Goal: Find specific page/section: Find specific page/section

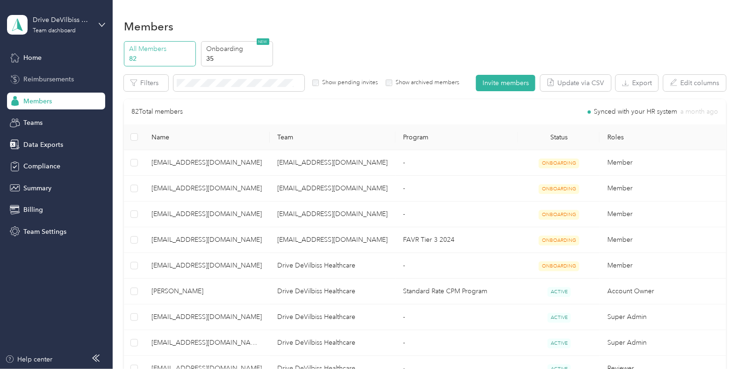
click at [65, 81] on span "Reimbursements" at bounding box center [48, 79] width 50 height 10
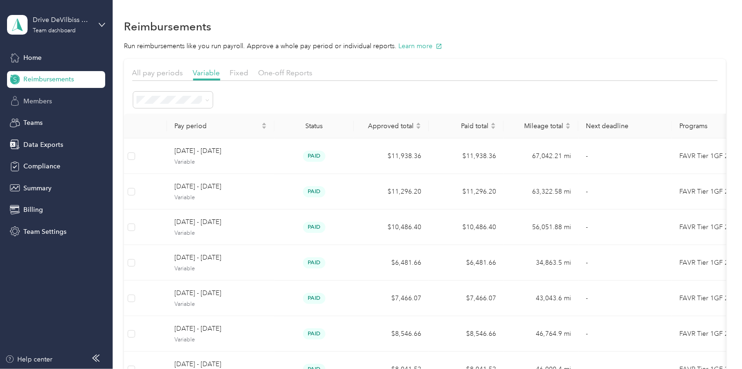
click at [43, 97] on span "Members" at bounding box center [37, 101] width 29 height 10
